Goal: Task Accomplishment & Management: Use online tool/utility

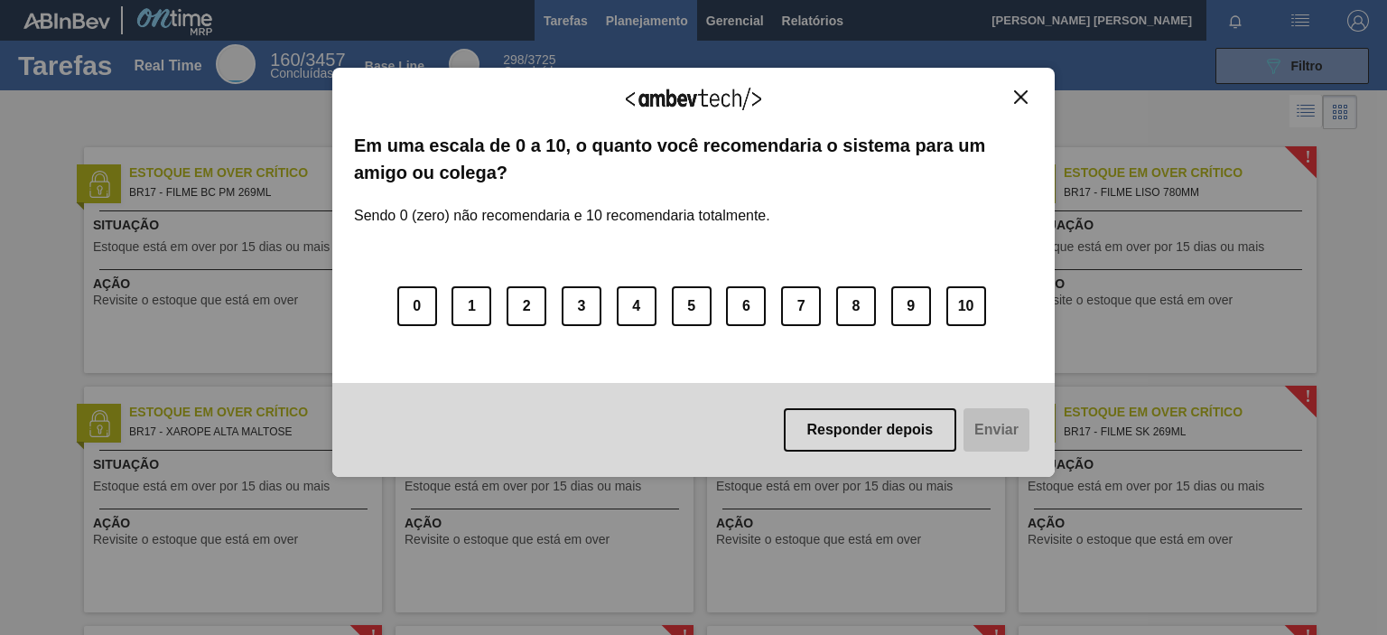
click at [657, 29] on div "Agradecemos seu feedback! Em uma escala de 0 a 10, o quanto você recomendaria o…" at bounding box center [693, 272] width 723 height 584
click at [1028, 96] on button "Close" at bounding box center [1021, 96] width 24 height 15
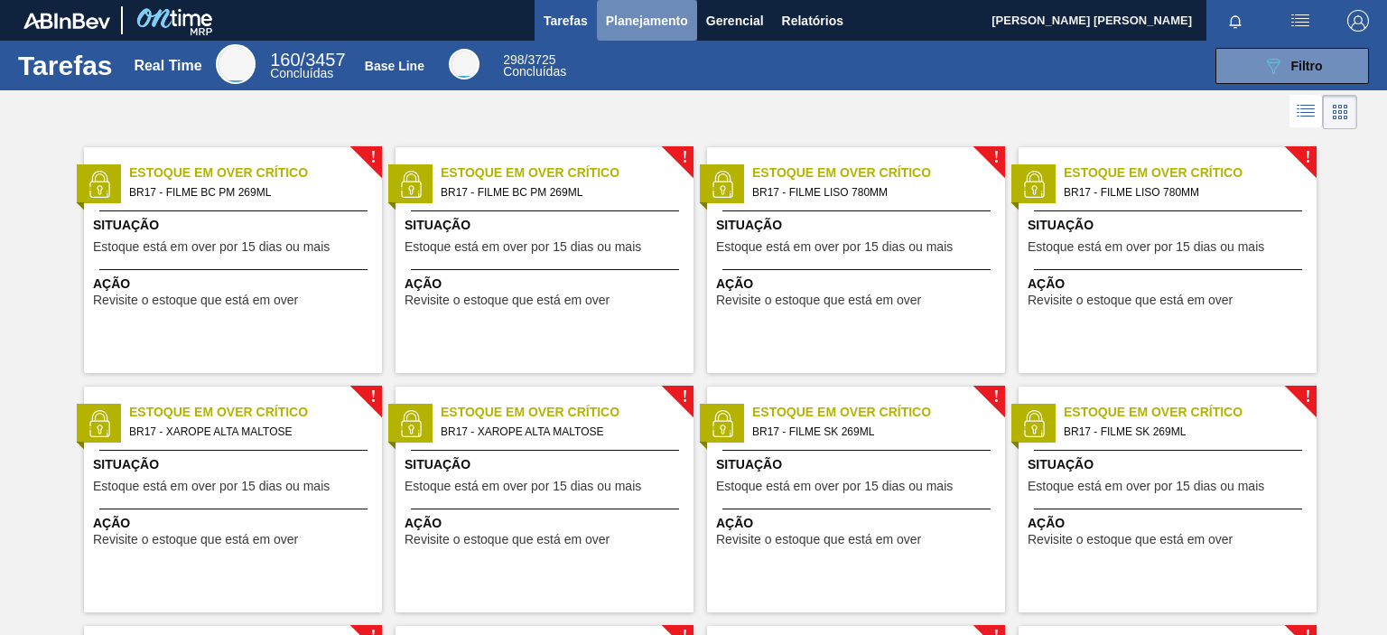
click at [635, 21] on span "Planejamento" at bounding box center [647, 21] width 82 height 22
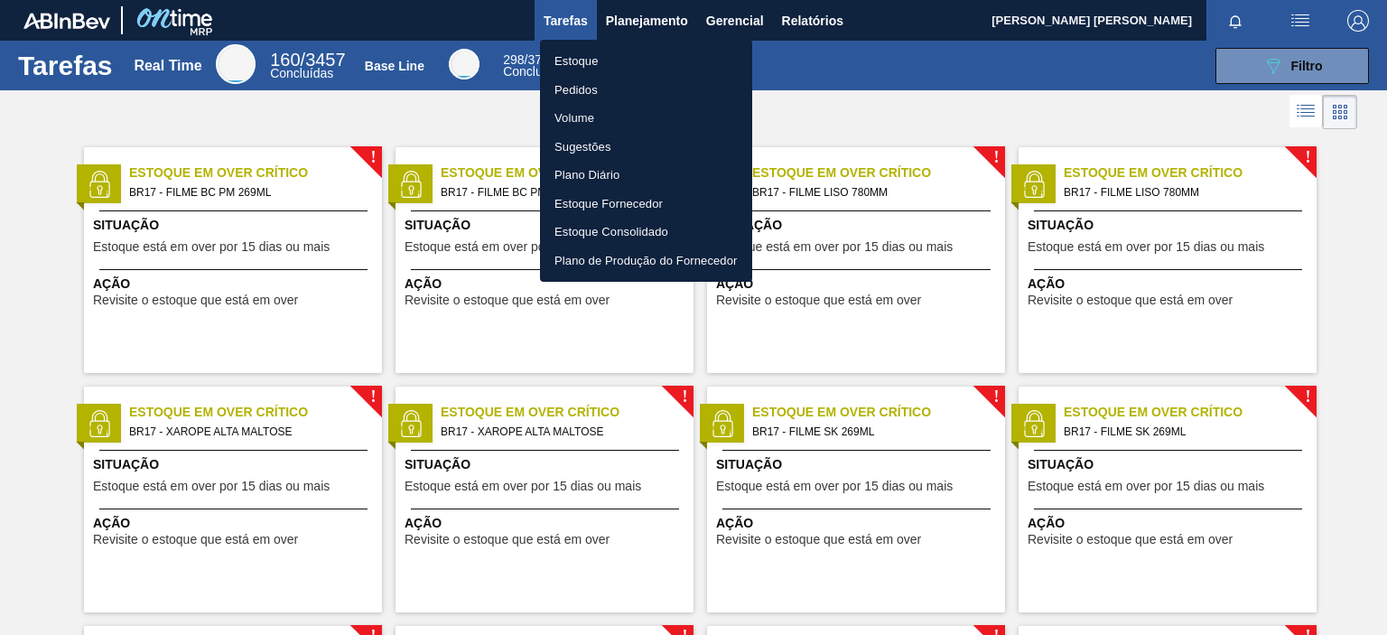
click at [596, 90] on li "Pedidos" at bounding box center [646, 90] width 212 height 29
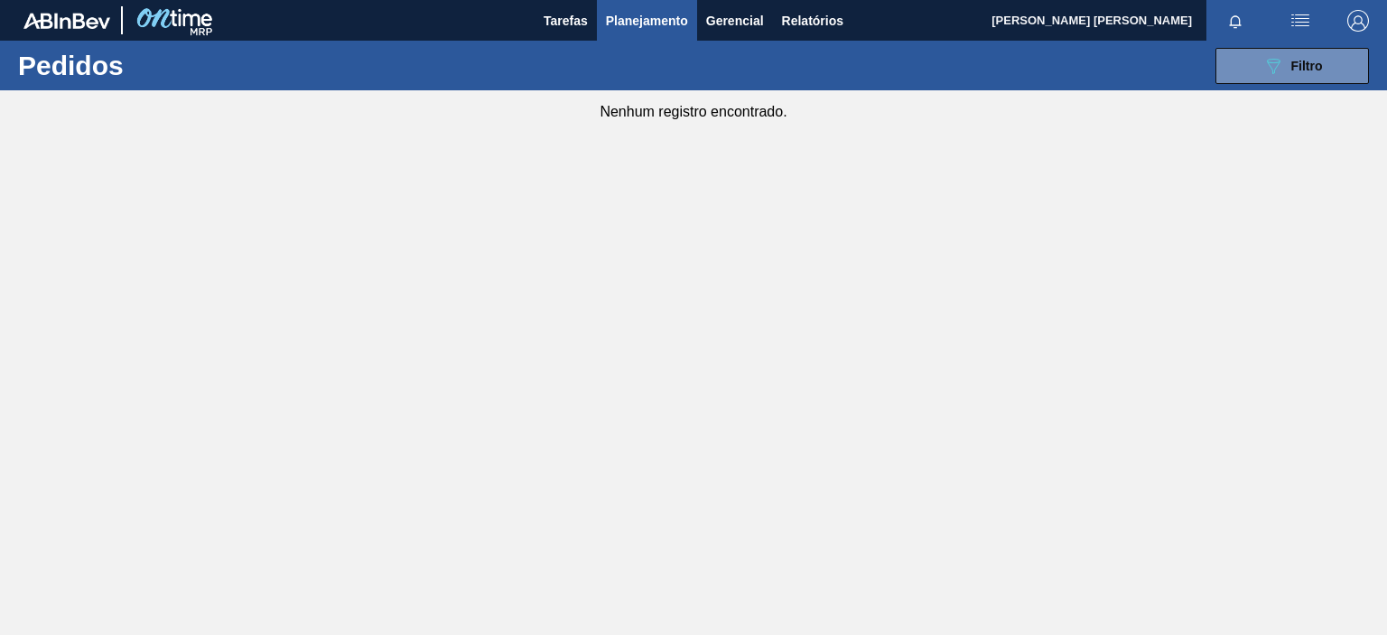
click at [639, 25] on span "Planejamento" at bounding box center [647, 21] width 82 height 22
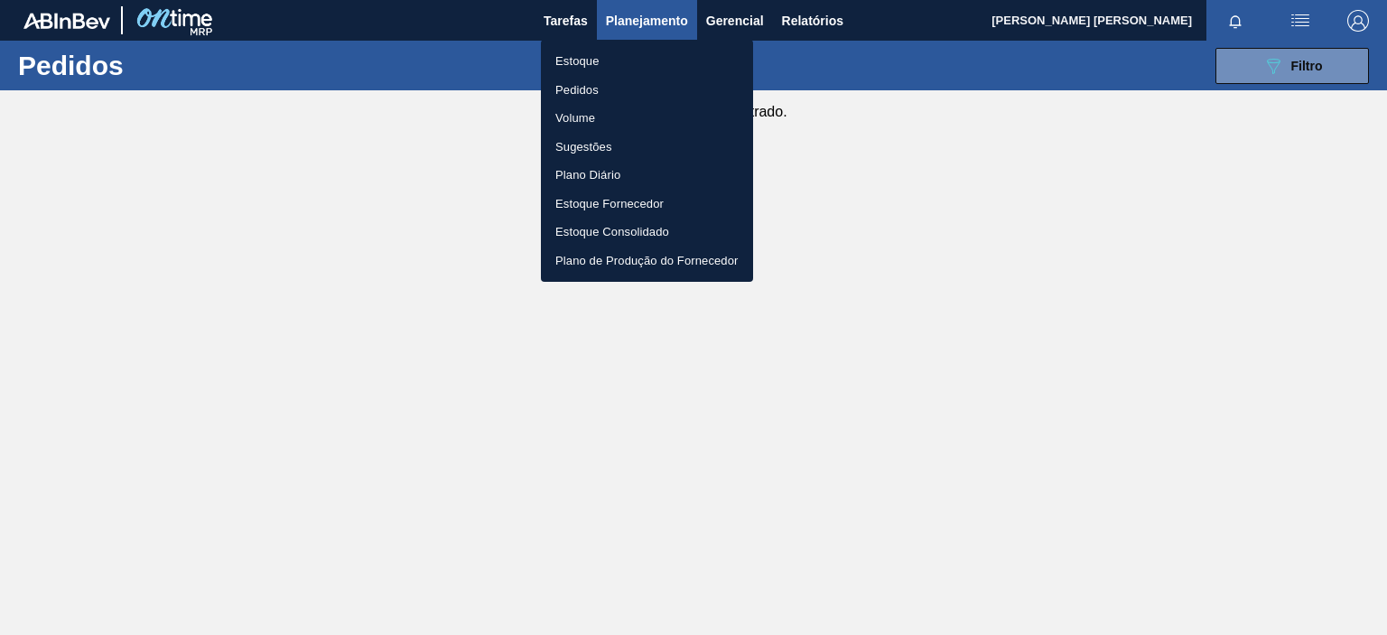
click at [602, 123] on li "Volume" at bounding box center [647, 118] width 212 height 29
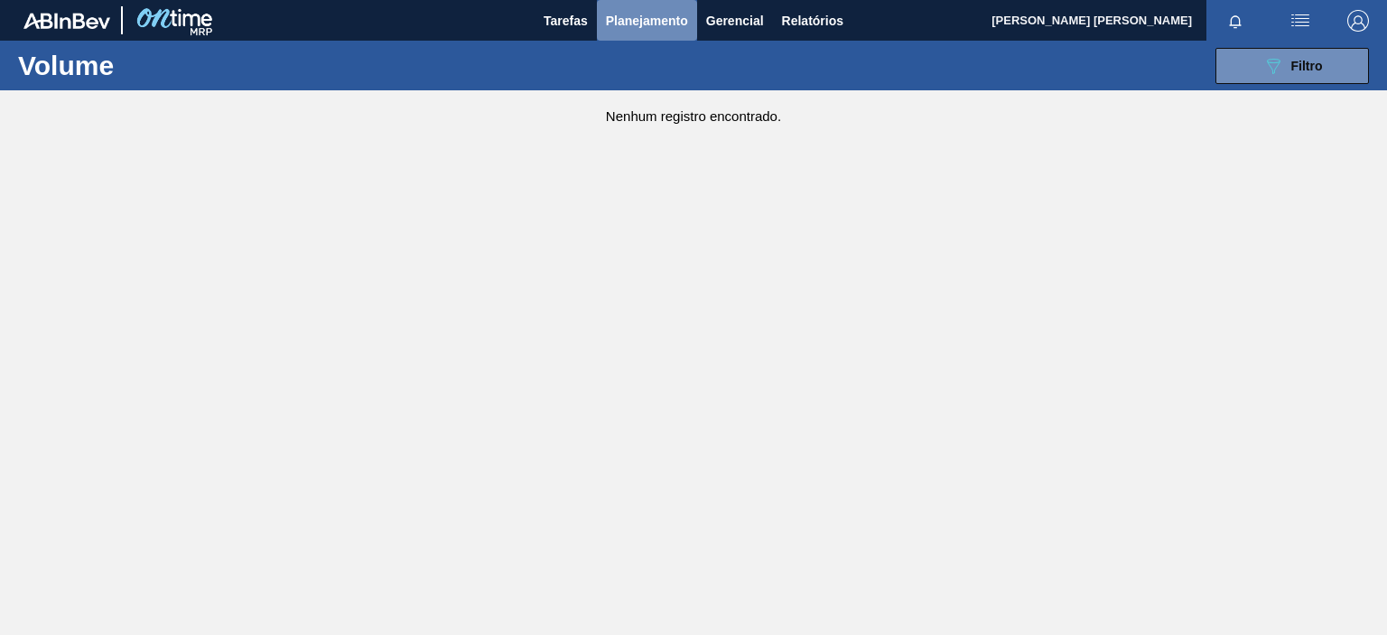
click at [647, 21] on span "Planejamento" at bounding box center [647, 21] width 82 height 22
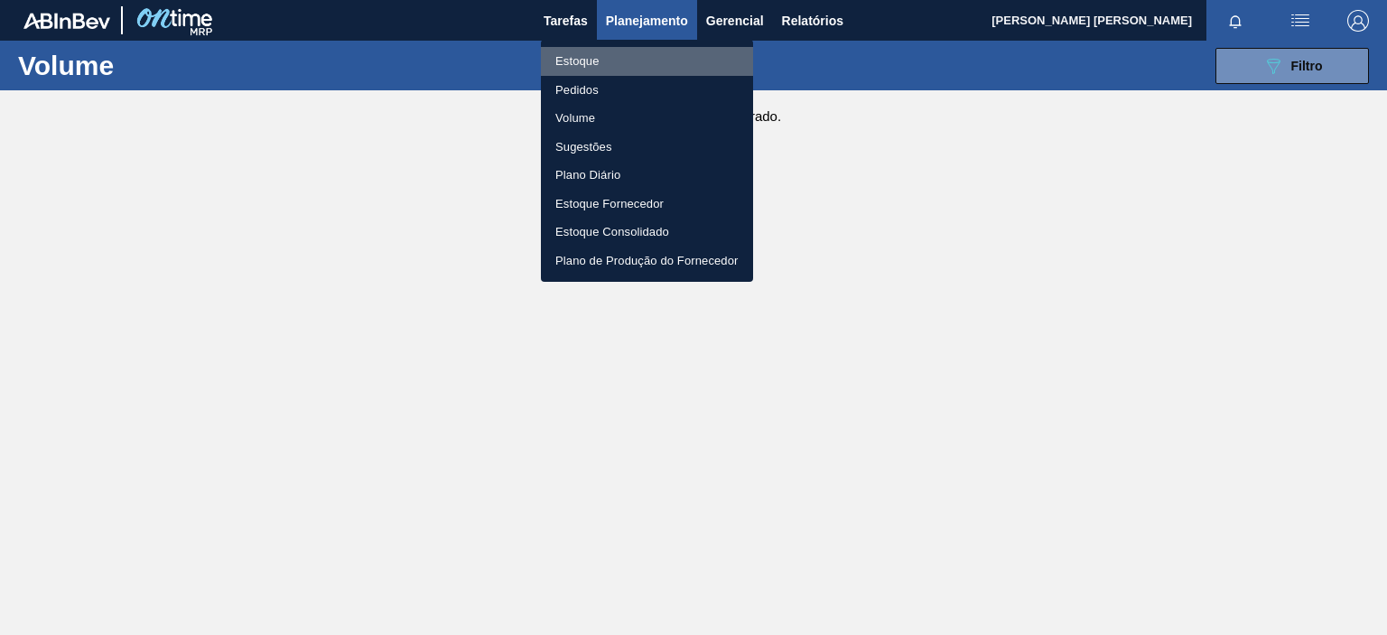
click at [607, 61] on li "Estoque" at bounding box center [647, 61] width 212 height 29
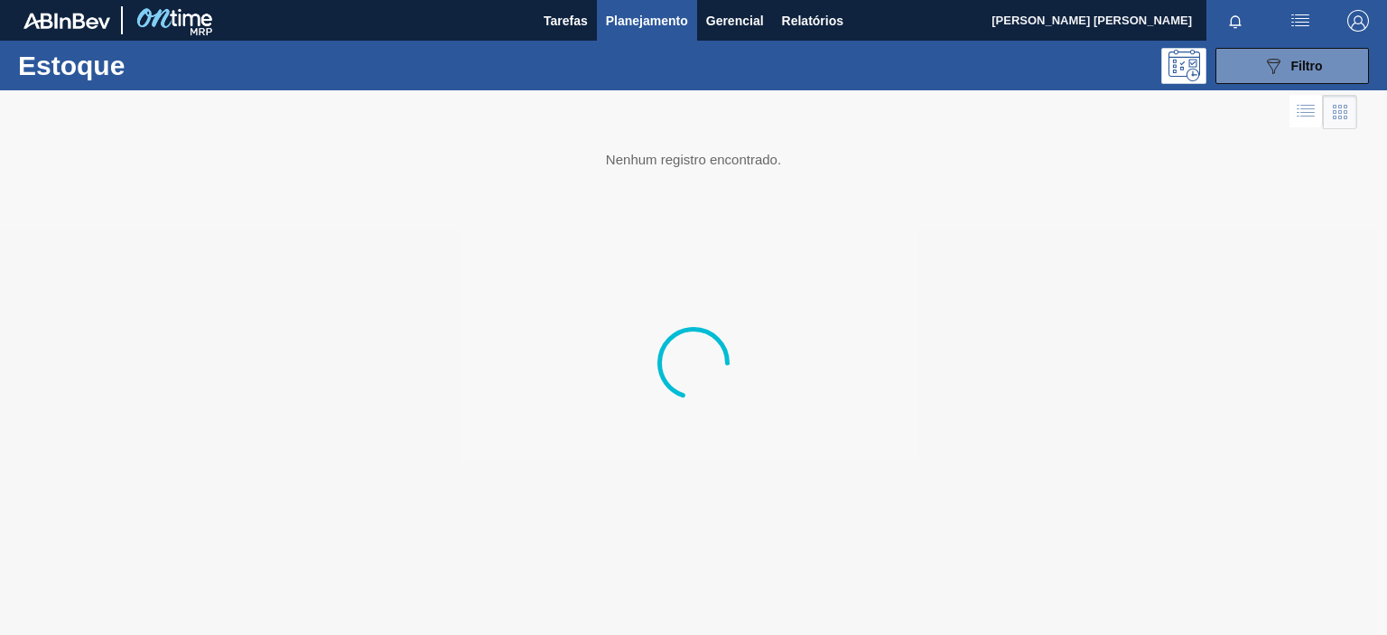
click at [657, 23] on span "Planejamento" at bounding box center [647, 21] width 82 height 22
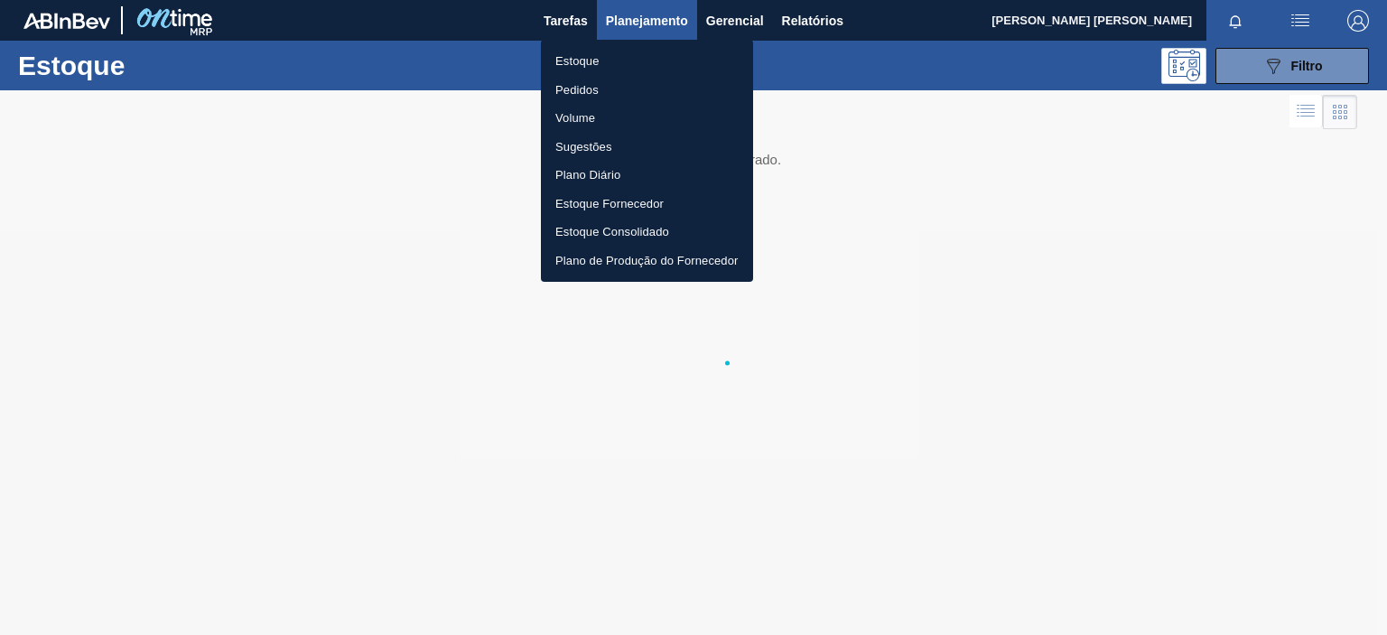
click at [579, 82] on li "Pedidos" at bounding box center [647, 90] width 212 height 29
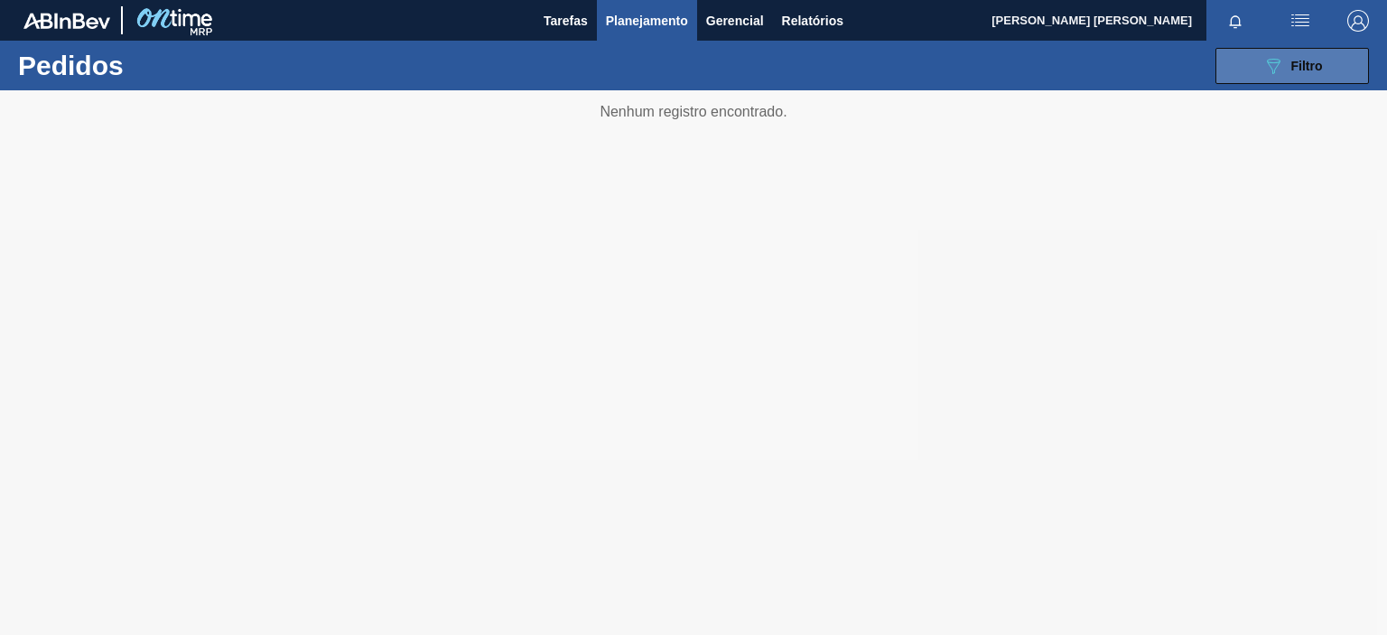
click at [1247, 63] on button "089F7B8B-B2A5-4AFE-B5C0-19BA573D28AC Filtro" at bounding box center [1293, 66] width 154 height 36
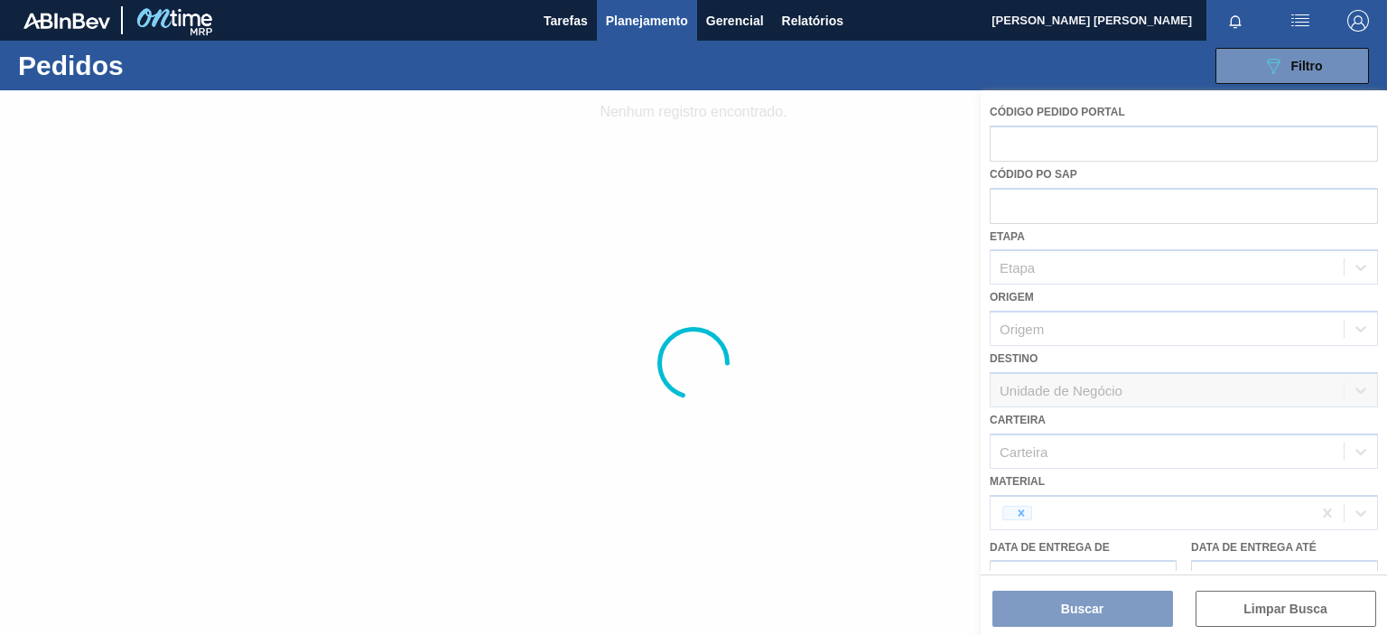
click at [1025, 509] on div at bounding box center [693, 362] width 1387 height 545
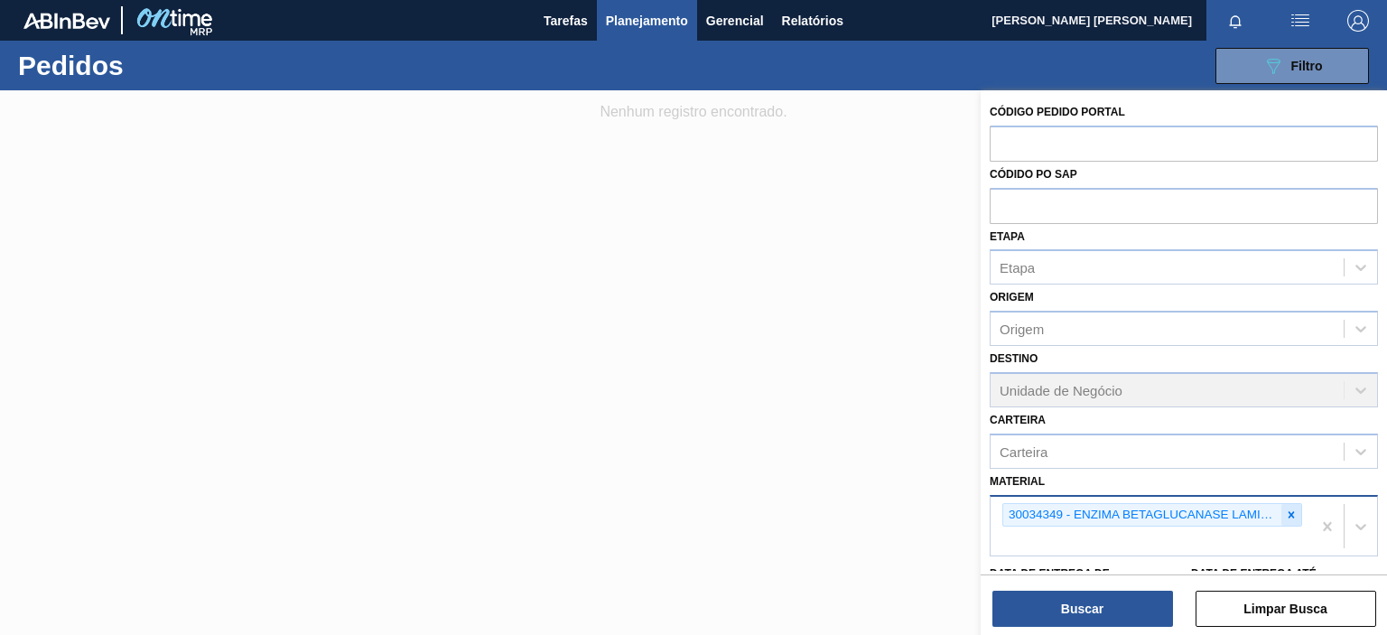
click at [1289, 512] on icon at bounding box center [1292, 514] width 6 height 6
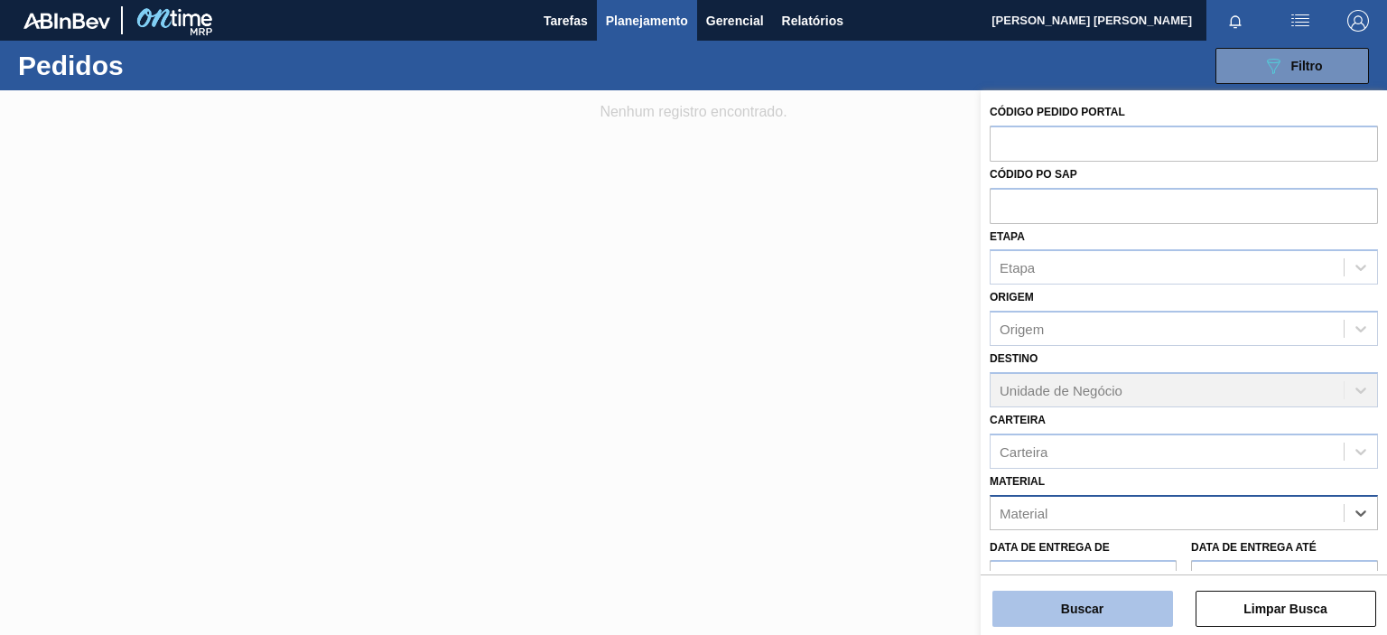
click at [1136, 602] on button "Buscar" at bounding box center [1083, 609] width 181 height 36
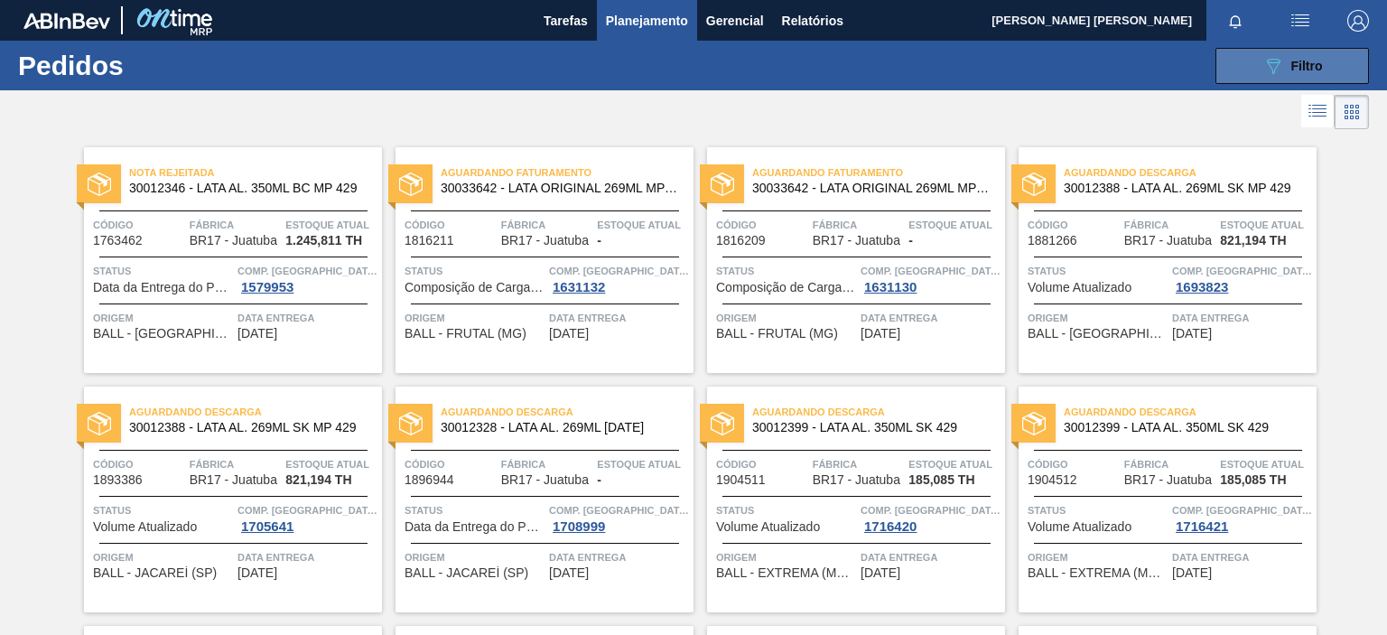
click at [1278, 61] on icon "089F7B8B-B2A5-4AFE-B5C0-19BA573D28AC" at bounding box center [1274, 66] width 22 height 22
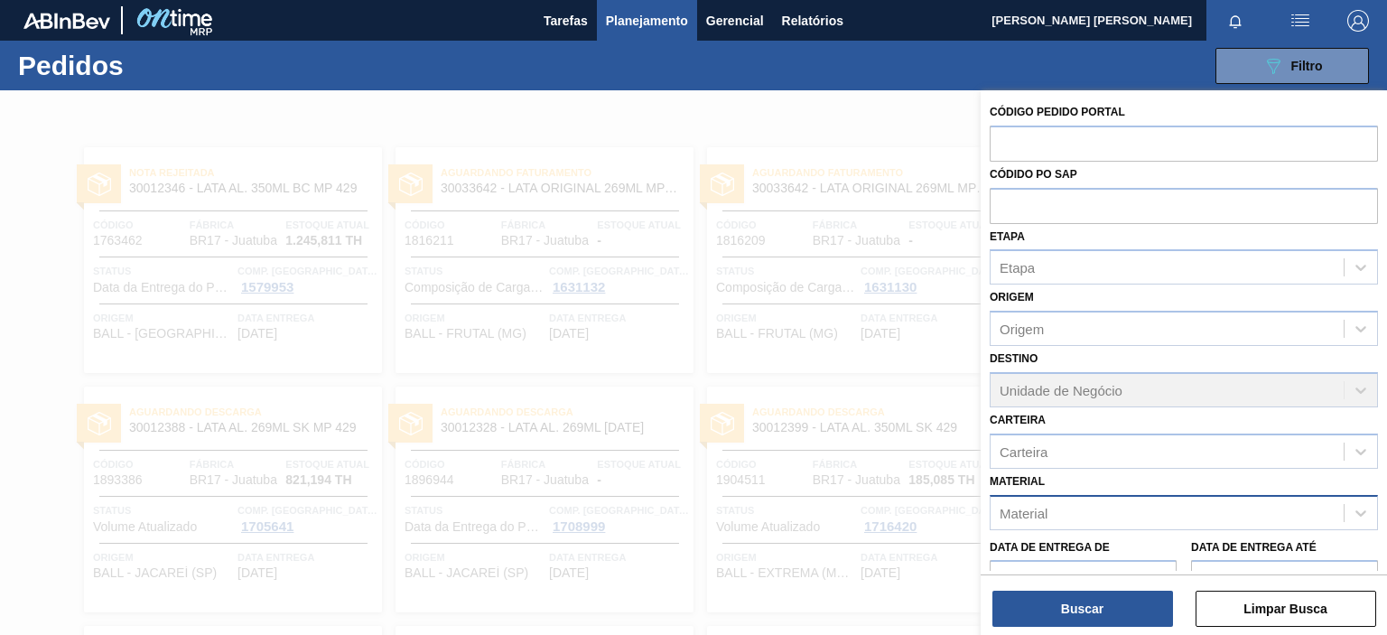
scroll to position [90, 0]
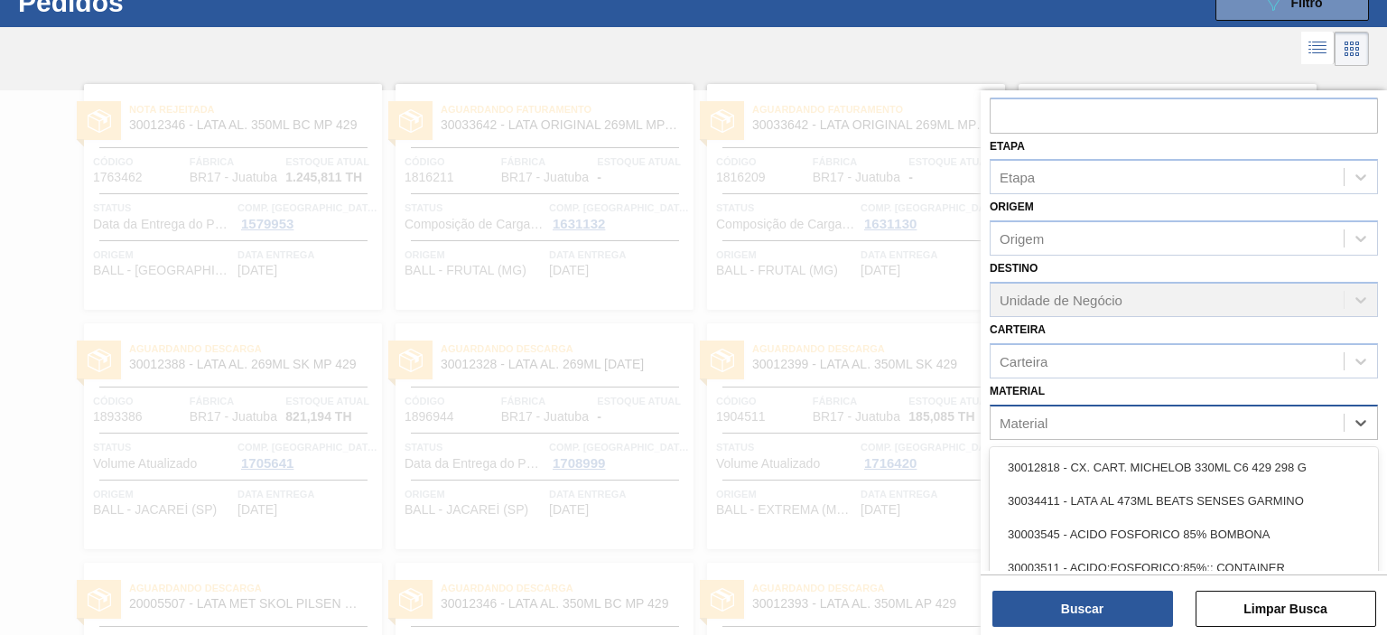
click at [1077, 418] on div "Material" at bounding box center [1167, 422] width 353 height 26
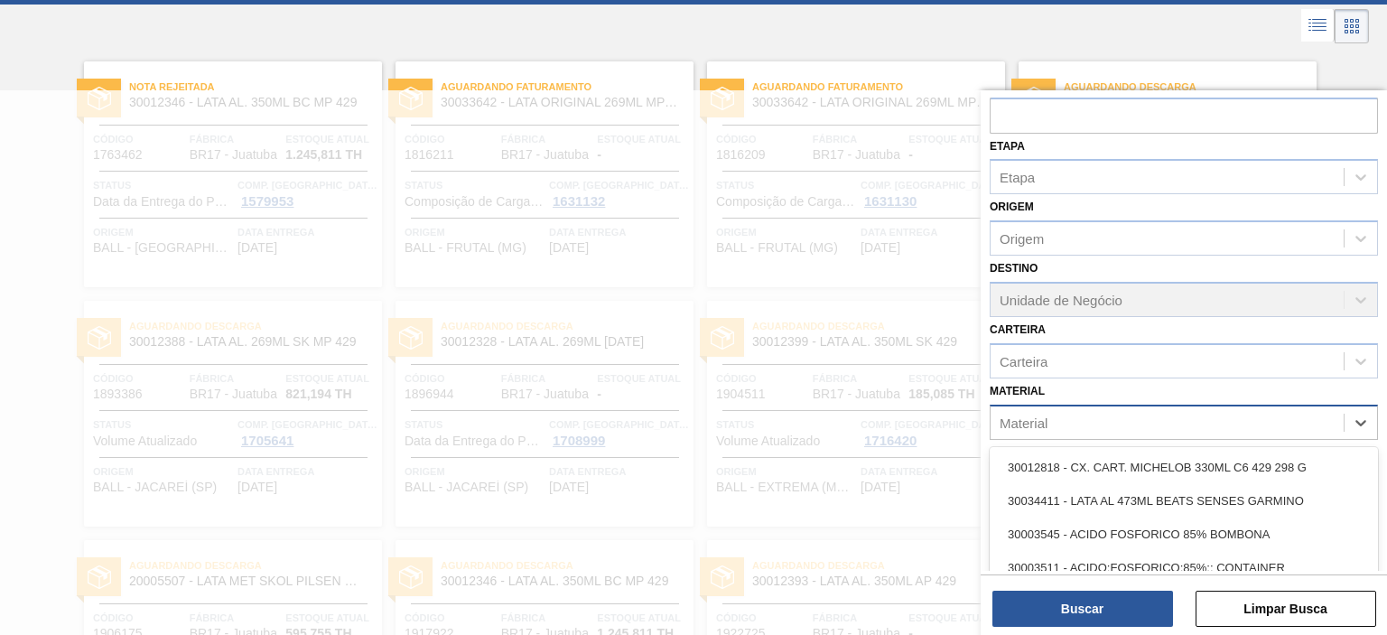
scroll to position [87, 0]
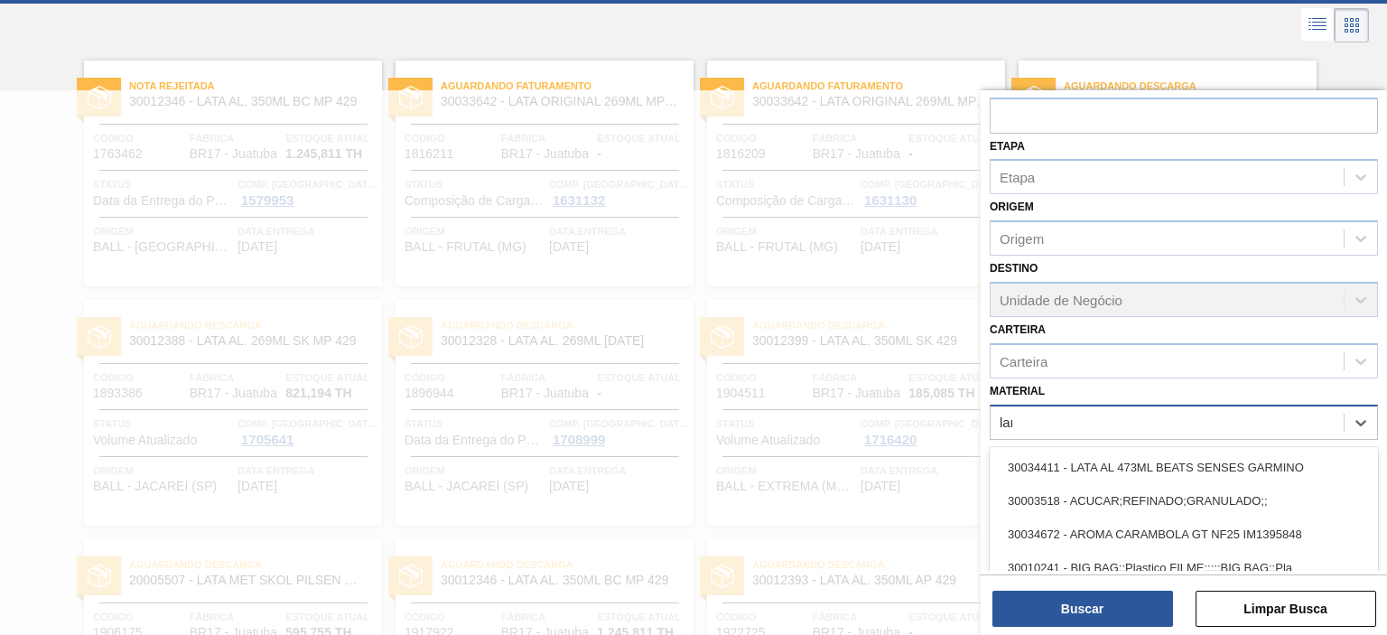
type input "lami"
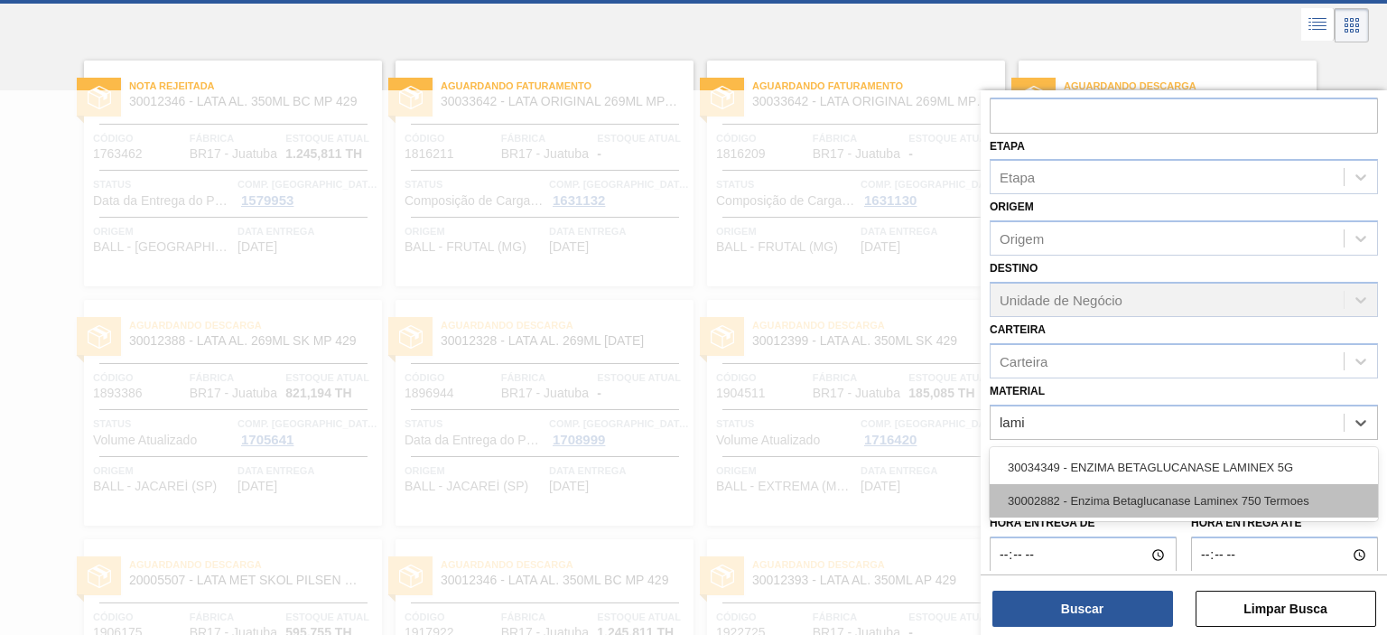
click at [1238, 494] on div "30002882 - Enzima Betaglucanase Laminex 750 Termoes" at bounding box center [1184, 500] width 388 height 33
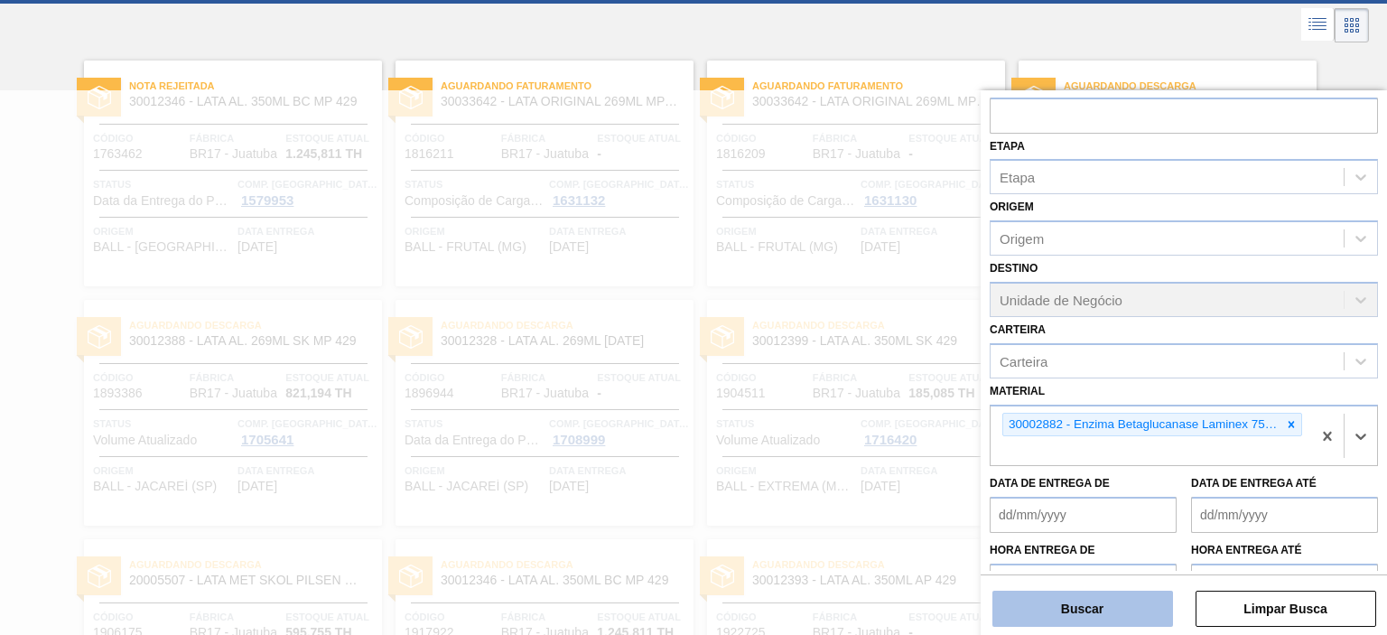
click at [1105, 600] on button "Buscar" at bounding box center [1083, 609] width 181 height 36
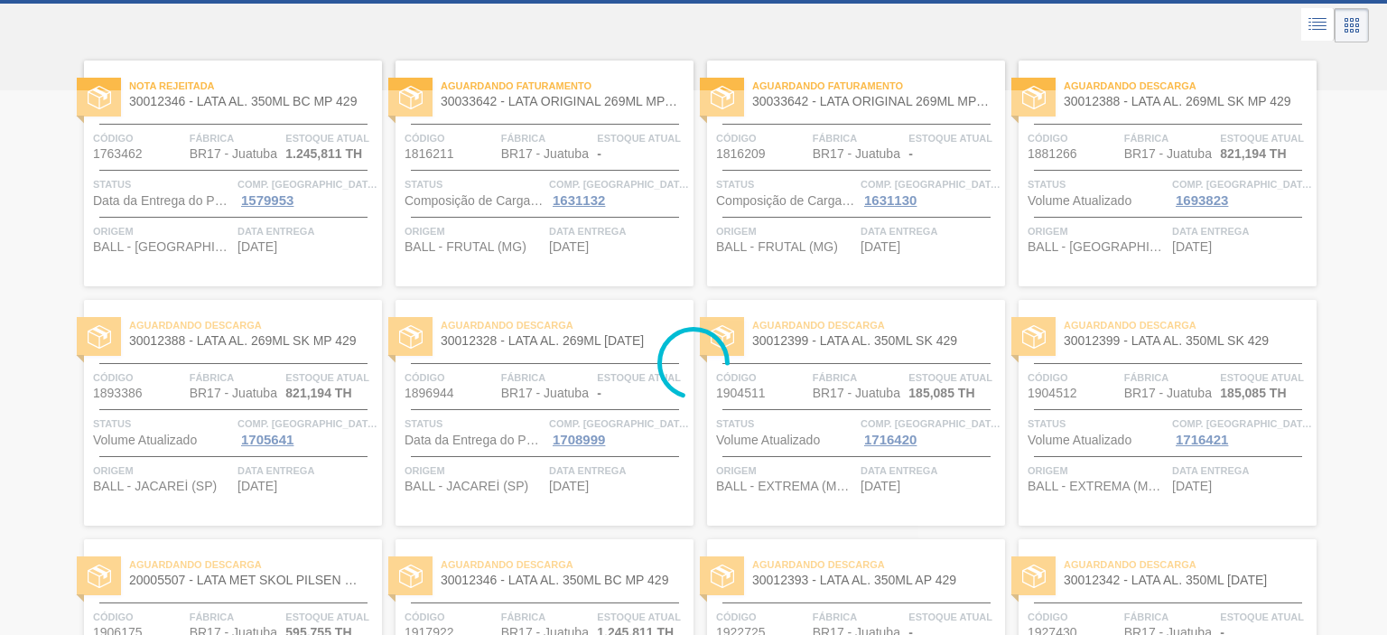
scroll to position [0, 0]
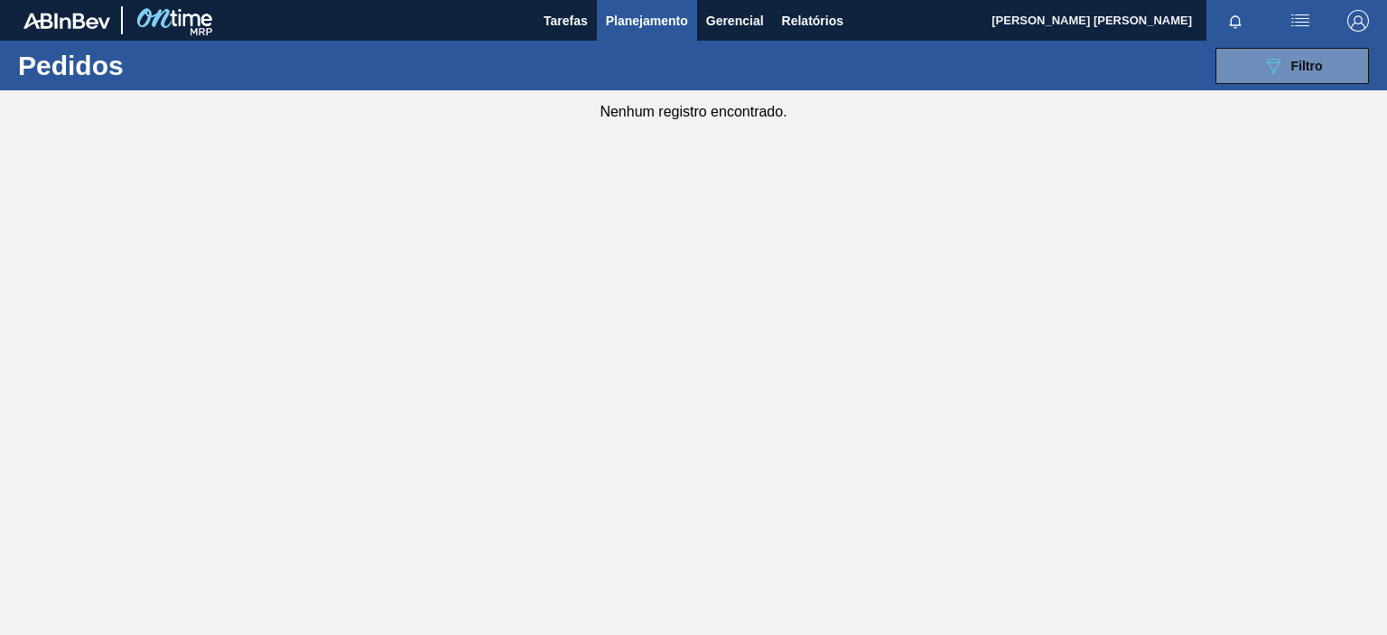
click at [630, 19] on span "Planejamento" at bounding box center [647, 21] width 82 height 22
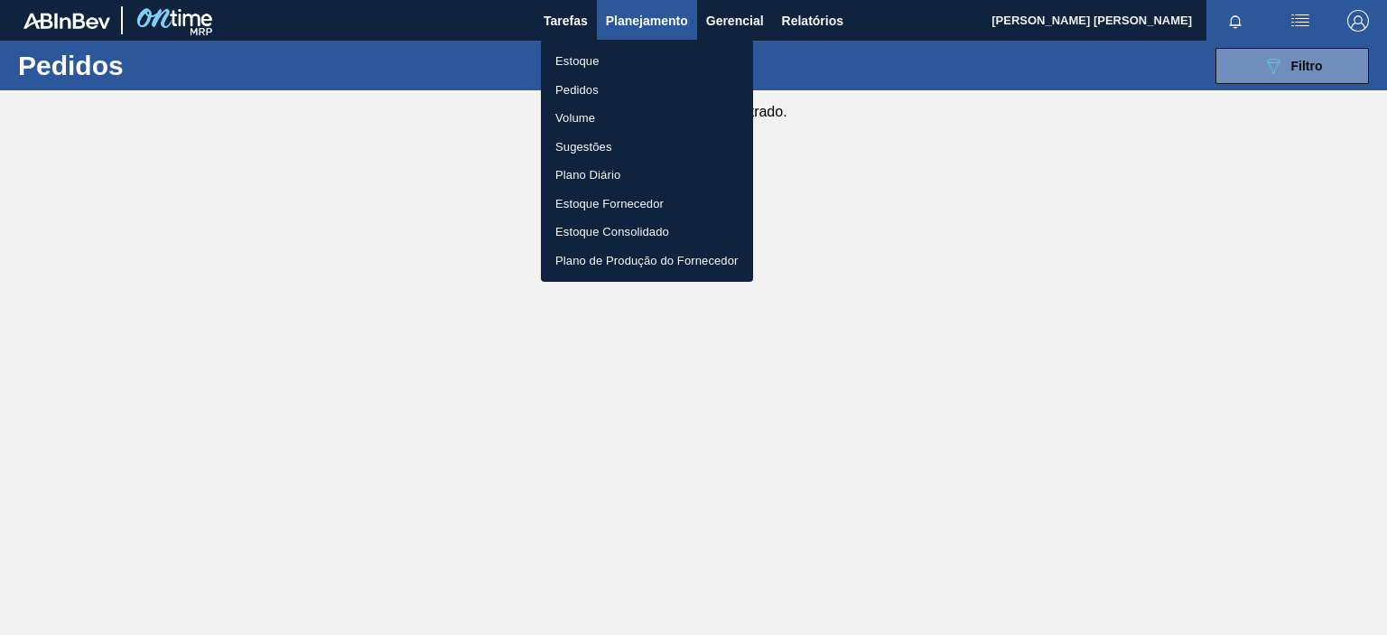
click at [566, 15] on div at bounding box center [693, 317] width 1387 height 635
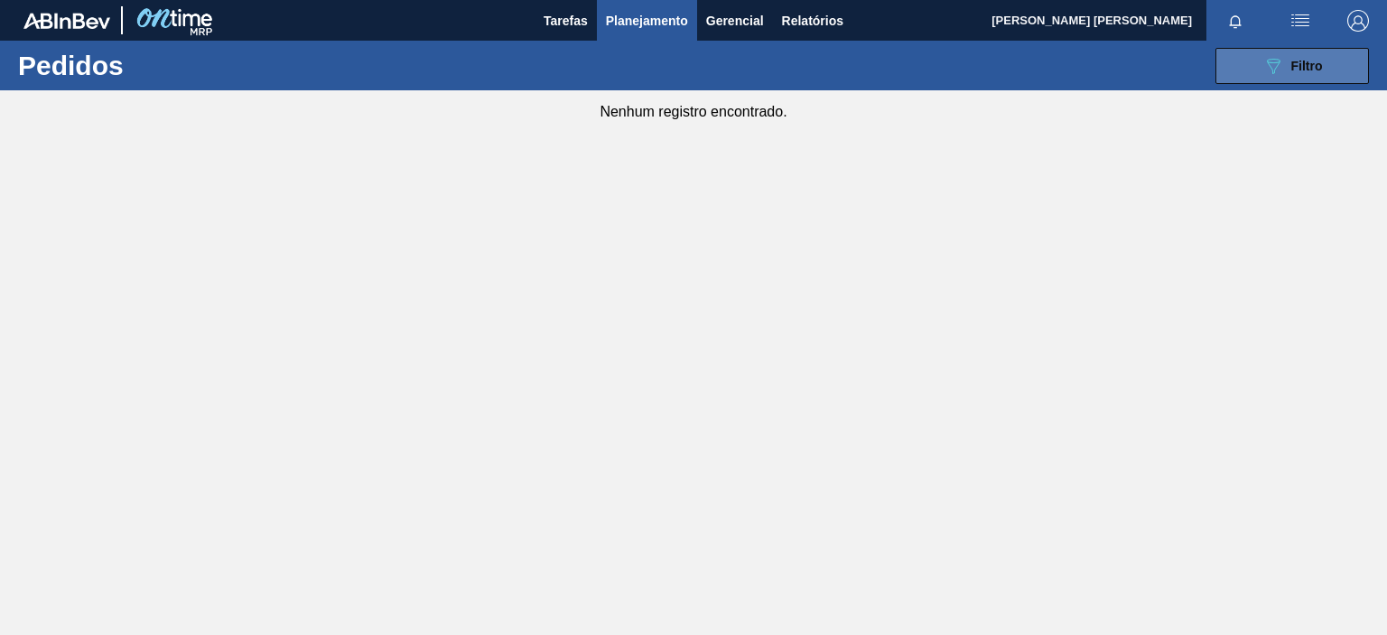
click at [1320, 71] on span "Filtro" at bounding box center [1308, 66] width 32 height 14
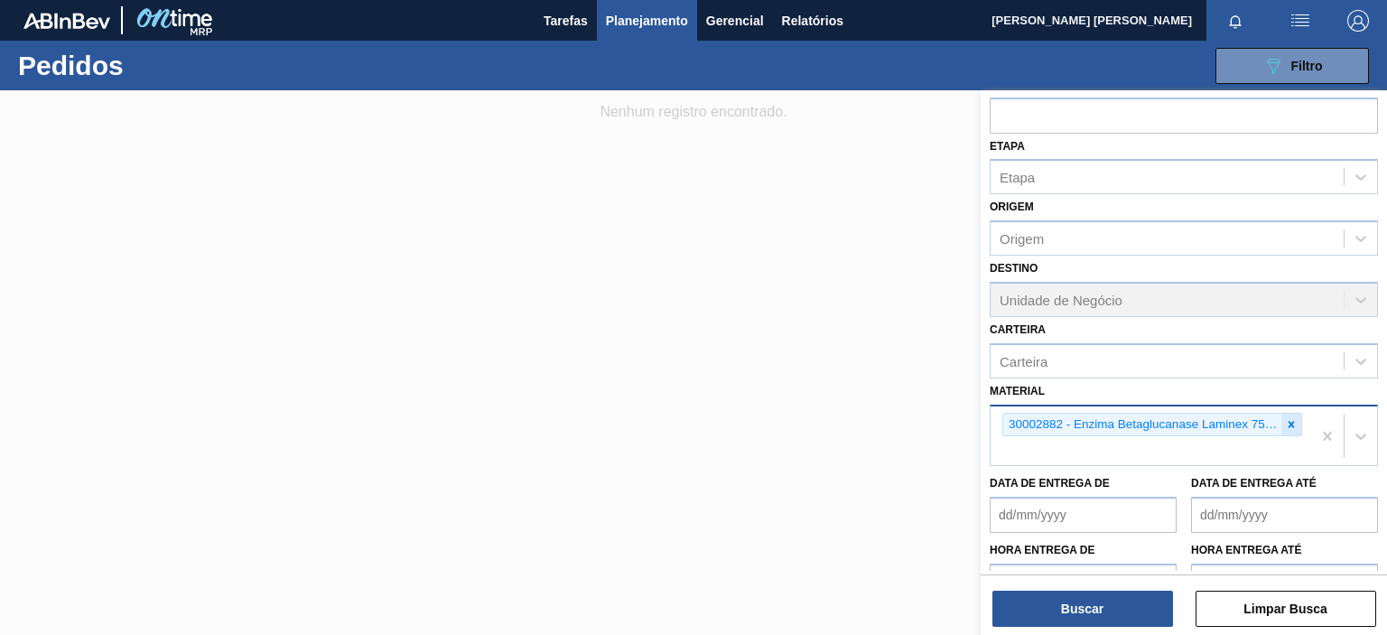
click at [1290, 418] on icon at bounding box center [1291, 424] width 13 height 13
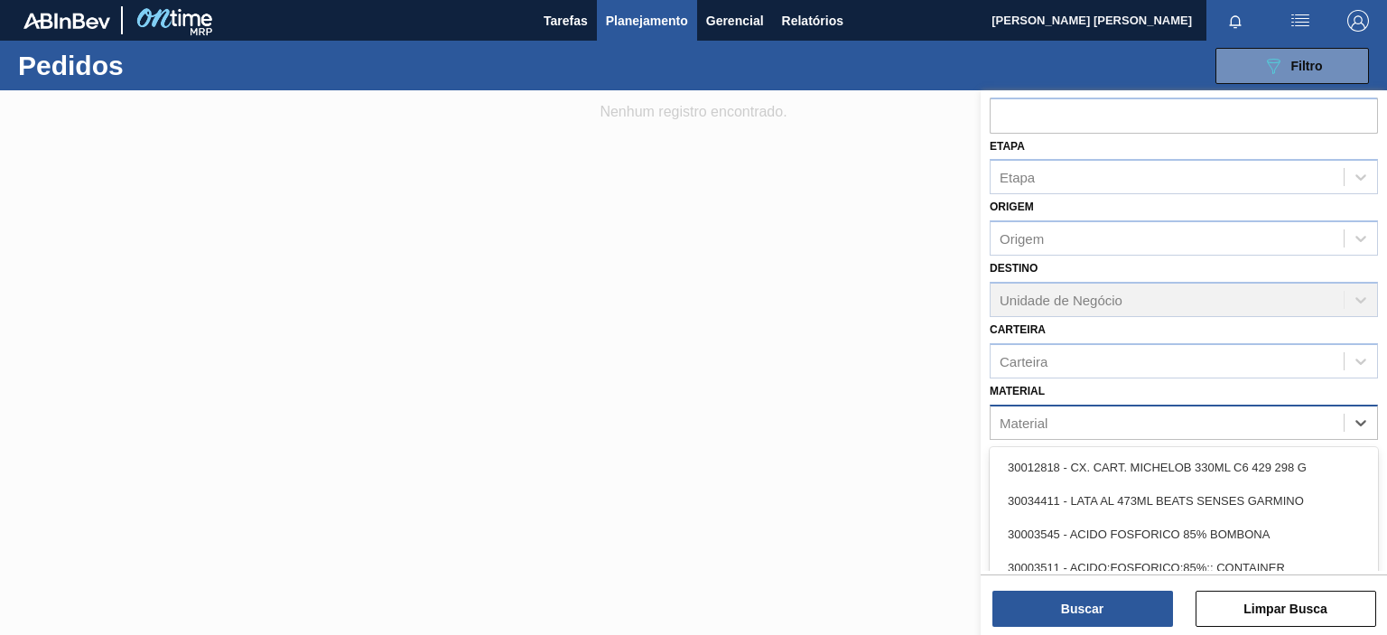
click at [1271, 430] on div "Material" at bounding box center [1167, 422] width 353 height 26
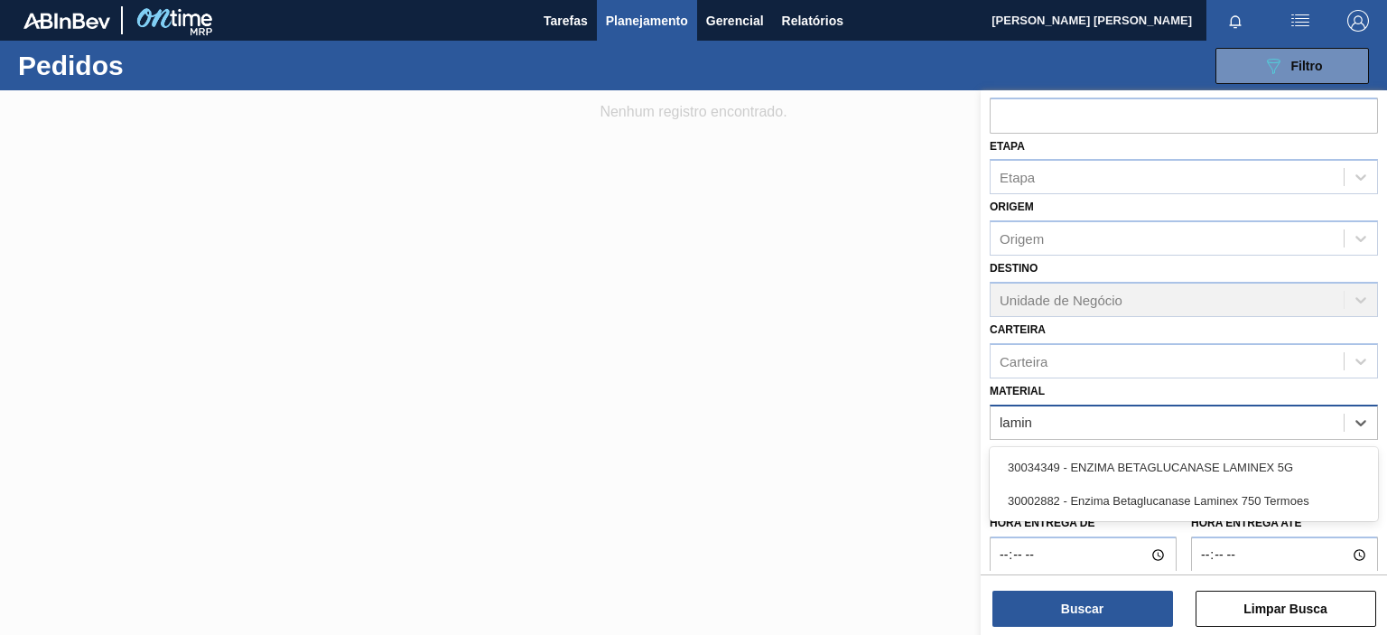
type input "lamine"
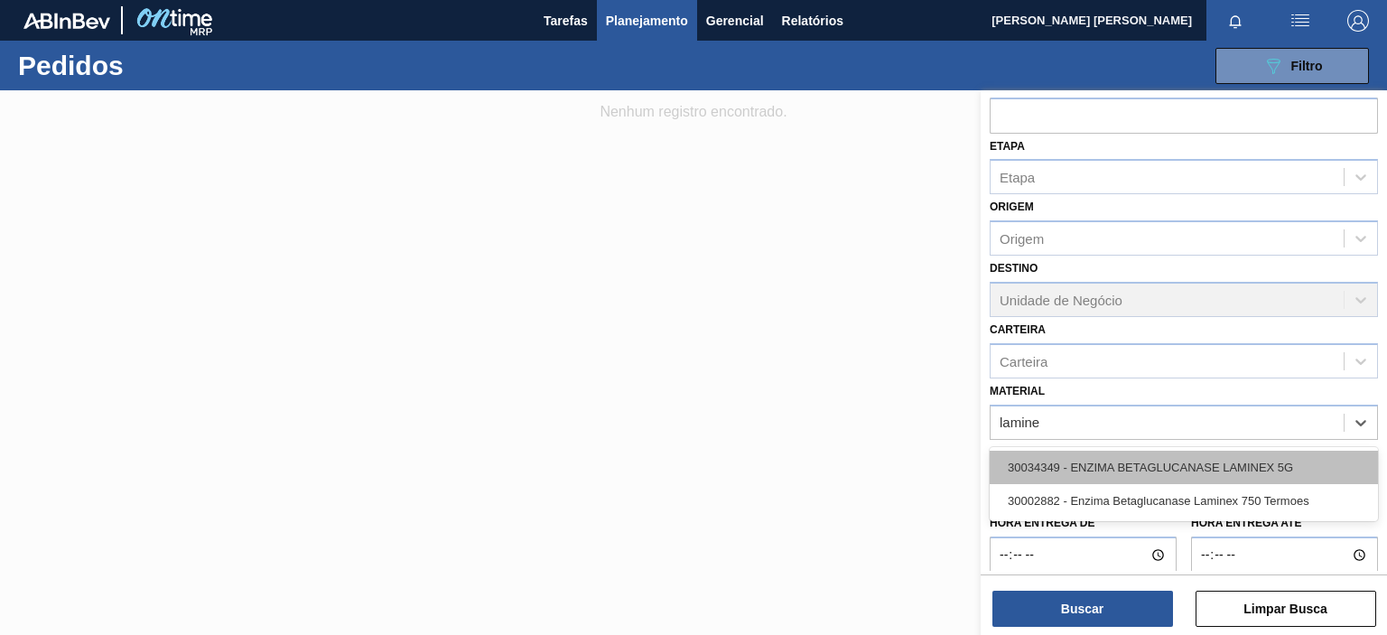
click at [1291, 457] on div "30034349 - ENZIMA BETAGLUCANASE LAMINEX 5G" at bounding box center [1184, 467] width 388 height 33
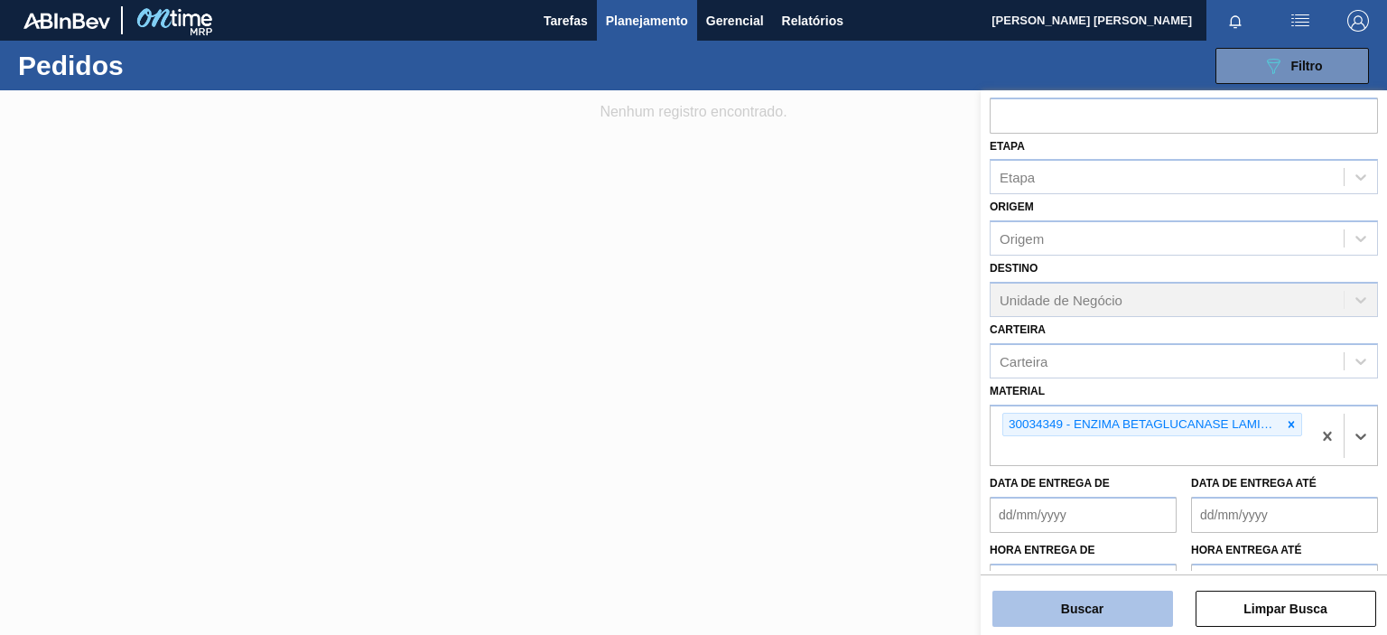
click at [1126, 592] on button "Buscar" at bounding box center [1083, 609] width 181 height 36
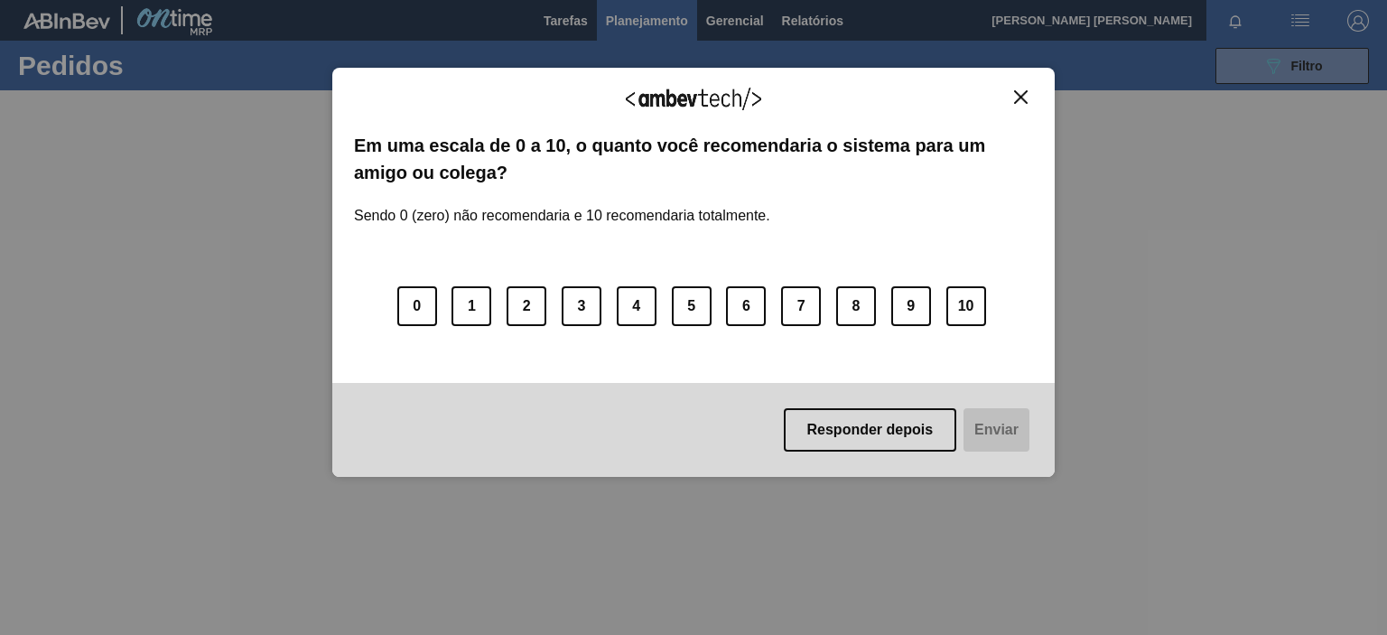
scroll to position [90, 0]
click at [1021, 90] on img "Close" at bounding box center [1021, 97] width 14 height 14
